Goal: Task Accomplishment & Management: Use online tool/utility

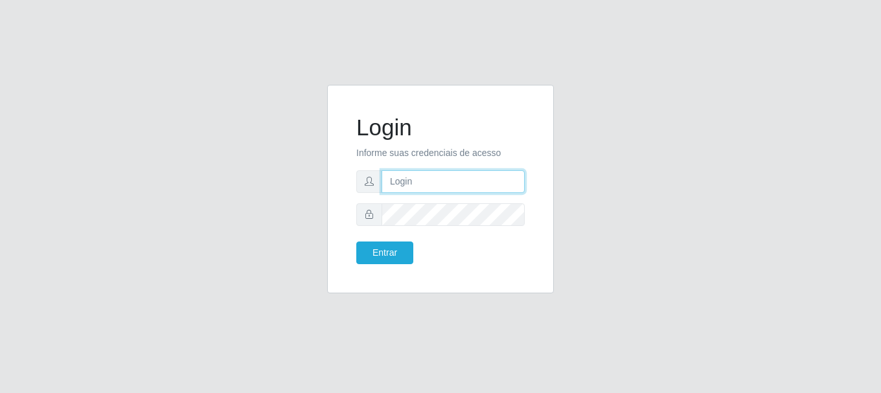
click at [425, 181] on input "text" at bounding box center [452, 181] width 143 height 23
type input "[EMAIL_ADDRESS][DOMAIN_NAME]"
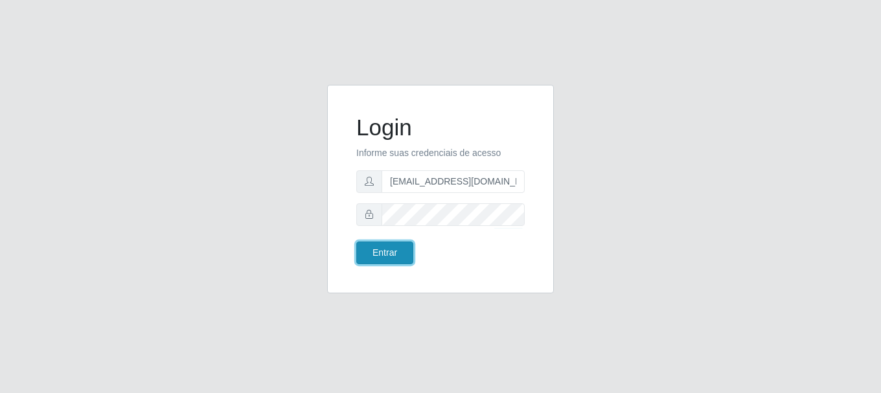
click at [400, 253] on button "Entrar" at bounding box center [384, 253] width 57 height 23
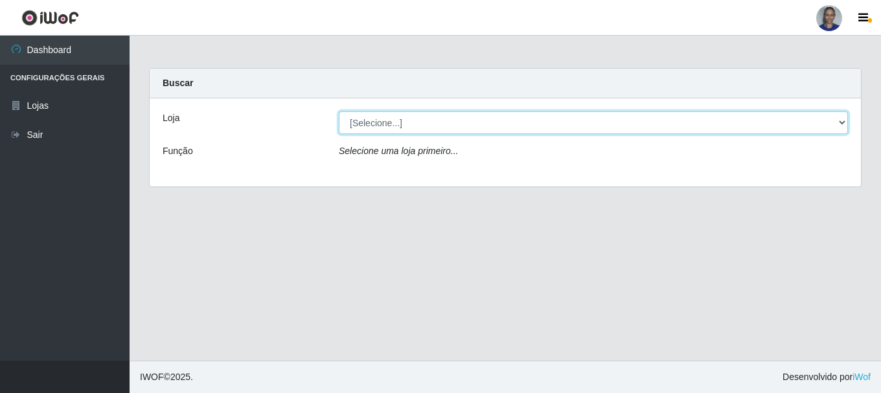
click at [831, 129] on select "[Selecione...] Supermercado [GEOGRAPHIC_DATA]" at bounding box center [593, 122] width 509 height 23
select select "165"
click at [339, 111] on select "[Selecione...] Supermercado [GEOGRAPHIC_DATA]" at bounding box center [593, 122] width 509 height 23
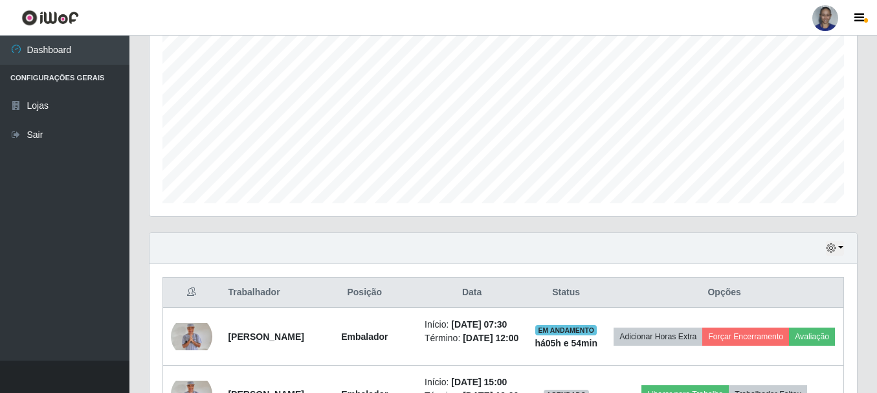
scroll to position [389, 0]
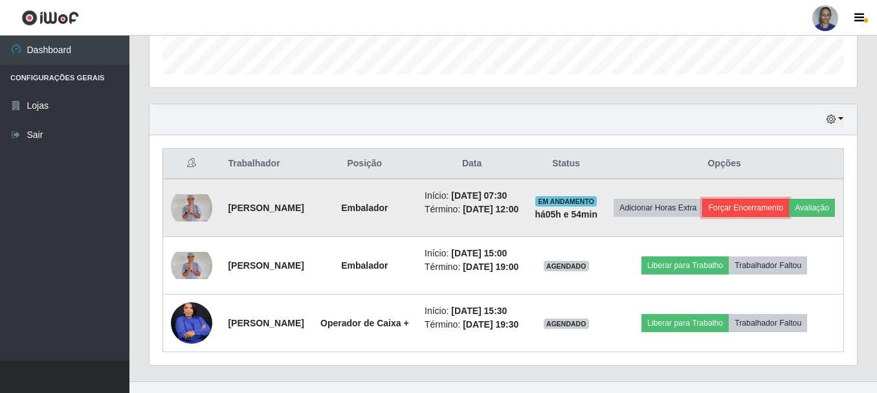
click at [773, 202] on button "Forçar Encerramento" at bounding box center [746, 208] width 87 height 18
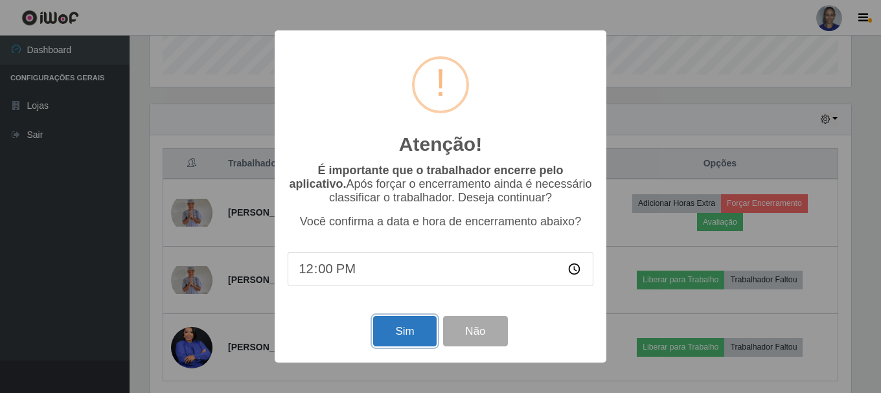
click at [415, 339] on button "Sim" at bounding box center [404, 331] width 63 height 30
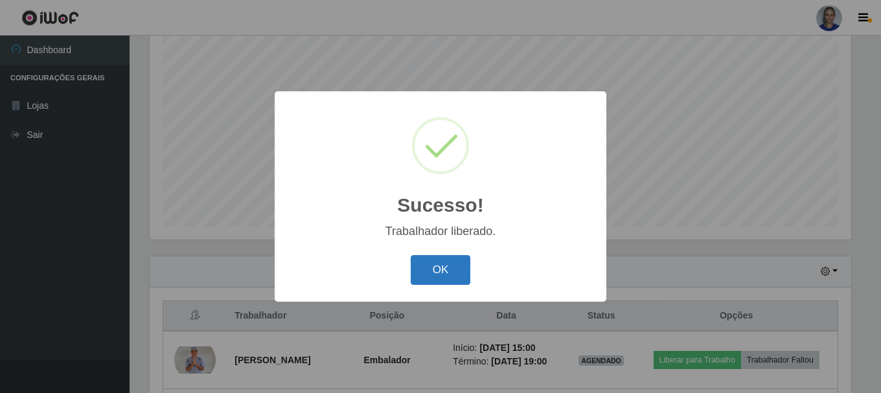
click at [434, 272] on button "OK" at bounding box center [441, 270] width 60 height 30
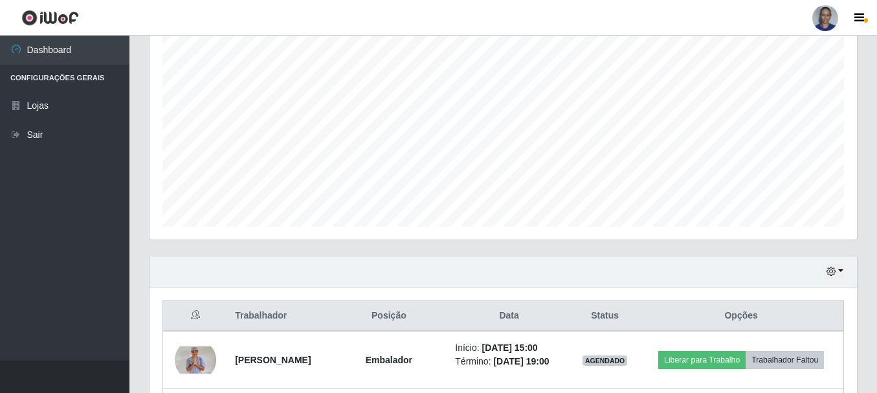
scroll to position [269, 708]
click at [837, 268] on button "button" at bounding box center [835, 271] width 18 height 15
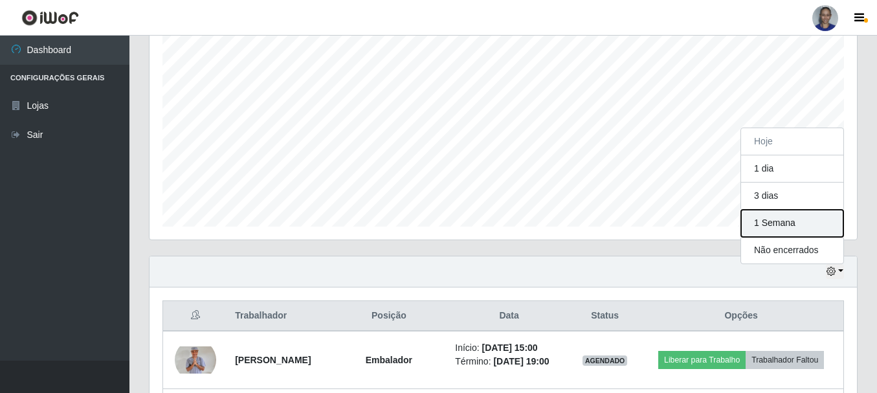
click at [821, 231] on button "1 Semana" at bounding box center [792, 223] width 102 height 27
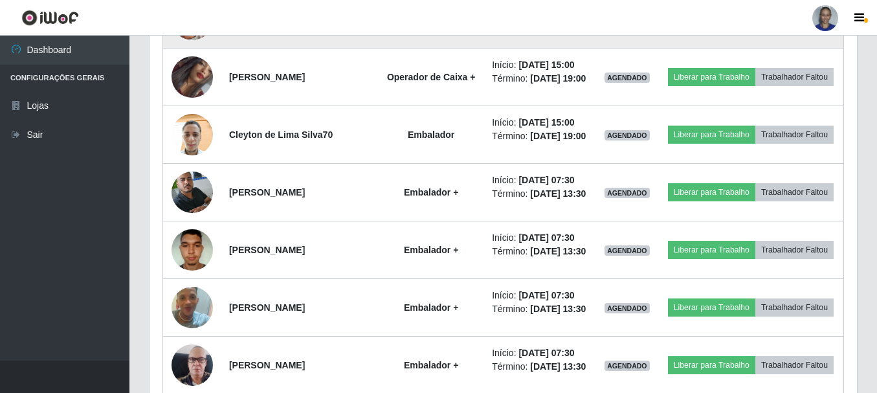
scroll to position [727, 0]
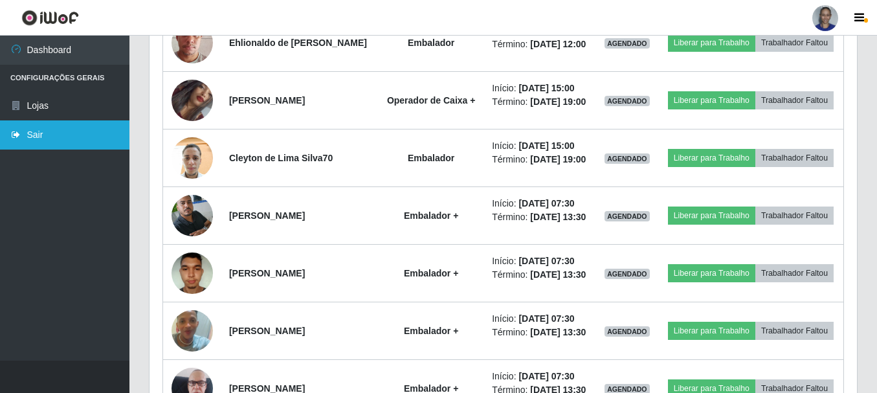
click at [93, 137] on link "Sair" at bounding box center [65, 134] width 130 height 29
